Goal: Task Accomplishment & Management: Manage account settings

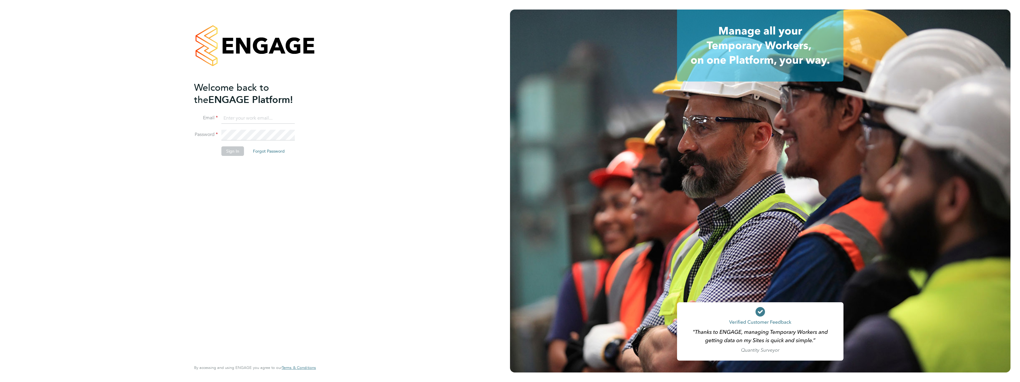
type input "daniel.marsh@vistry.co.uk"
drag, startPoint x: 221, startPoint y: 179, endPoint x: 227, endPoint y: 166, distance: 14.4
click at [221, 179] on div "Welcome back to the ENGAGE Platform! Email daniel.marsh@vistry.co.uk Password S…" at bounding box center [252, 220] width 116 height 278
click at [235, 151] on button "Sign In" at bounding box center [232, 151] width 23 height 10
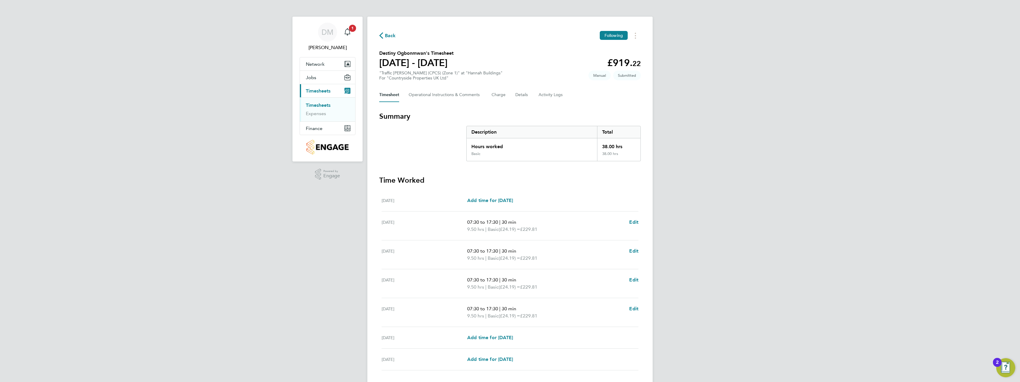
drag, startPoint x: 451, startPoint y: 158, endPoint x: 431, endPoint y: 148, distance: 22.2
click at [431, 148] on section "Summary Description Total Hours worked 38.00 hrs Basic 38.00 hrs" at bounding box center [510, 136] width 262 height 50
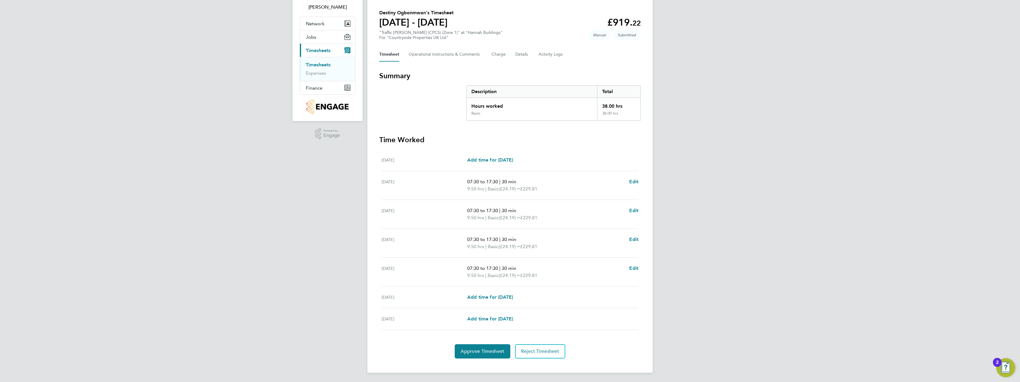
scroll to position [41, 0]
click at [536, 350] on span "Reject Timesheet" at bounding box center [540, 351] width 38 height 6
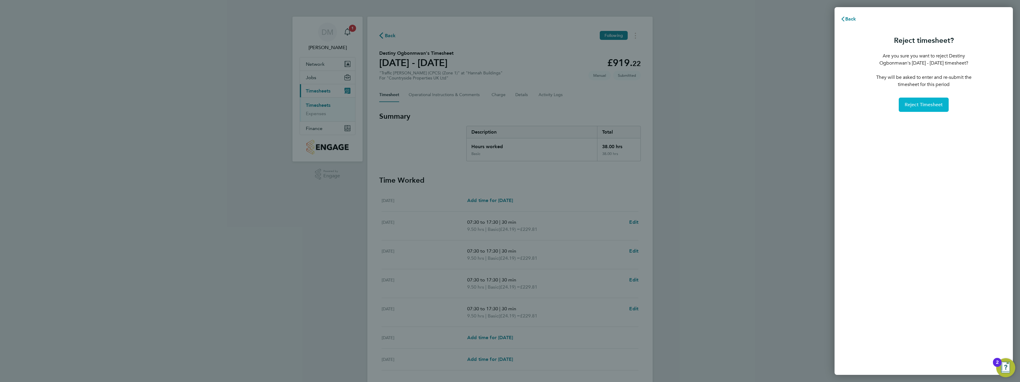
click at [921, 103] on span "Reject Timesheet" at bounding box center [924, 105] width 38 height 6
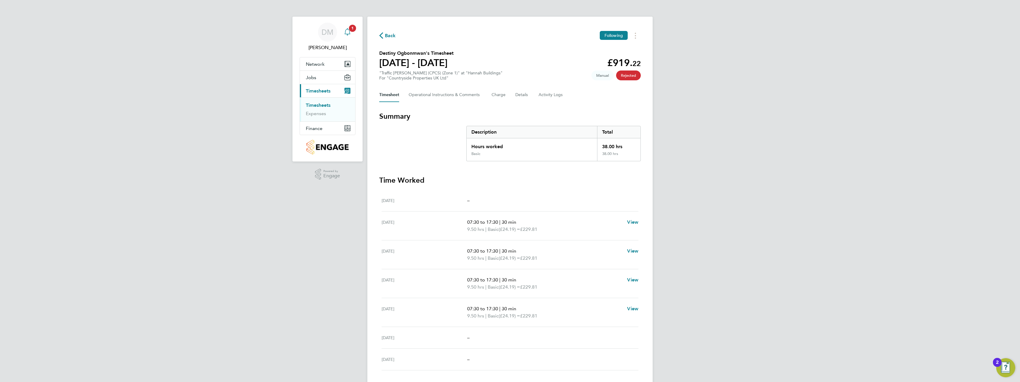
click at [351, 32] on app-alerts-badge "1" at bounding box center [353, 28] width 8 height 8
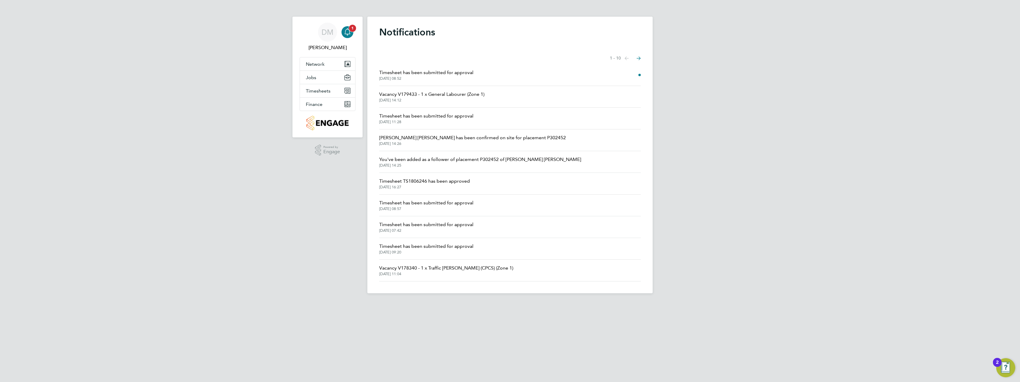
click at [349, 32] on icon "Main navigation" at bounding box center [347, 31] width 7 height 7
click at [350, 33] on icon "Main navigation" at bounding box center [347, 31] width 6 height 6
